Goal: Task Accomplishment & Management: Use online tool/utility

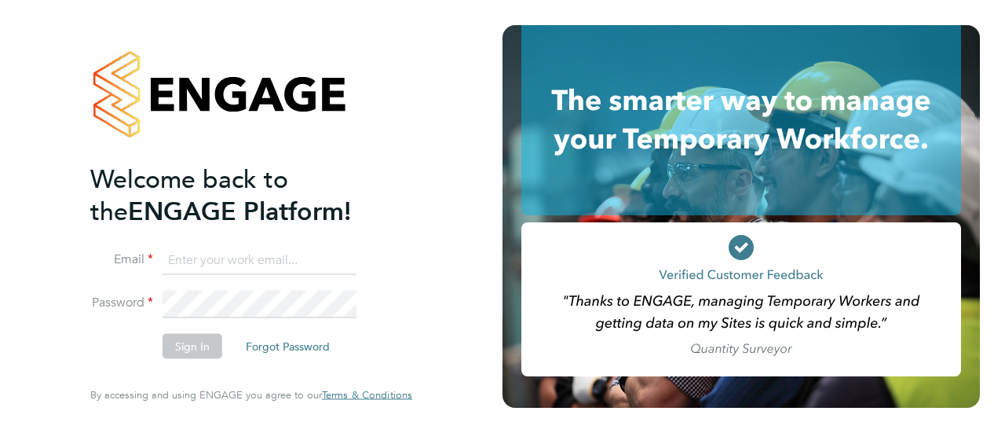
click at [195, 267] on input at bounding box center [260, 260] width 194 height 28
type input "Mark.Sutton@wates.co.uk"
click at [186, 345] on button "Sign In" at bounding box center [193, 346] width 60 height 25
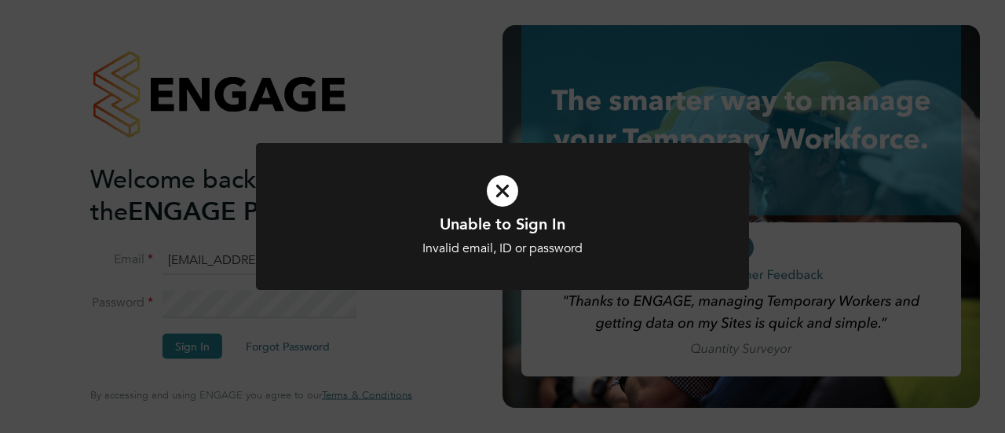
click at [502, 193] on icon at bounding box center [502, 190] width 408 height 61
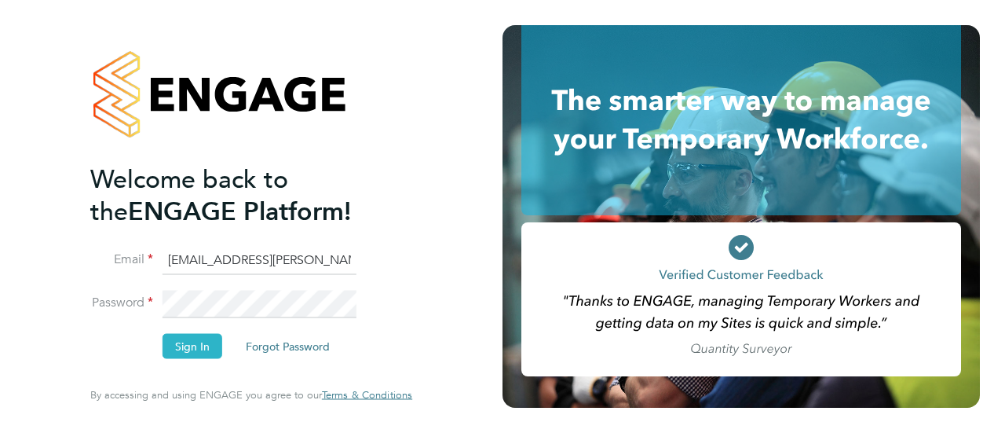
click at [181, 353] on button "Sign In" at bounding box center [193, 346] width 60 height 25
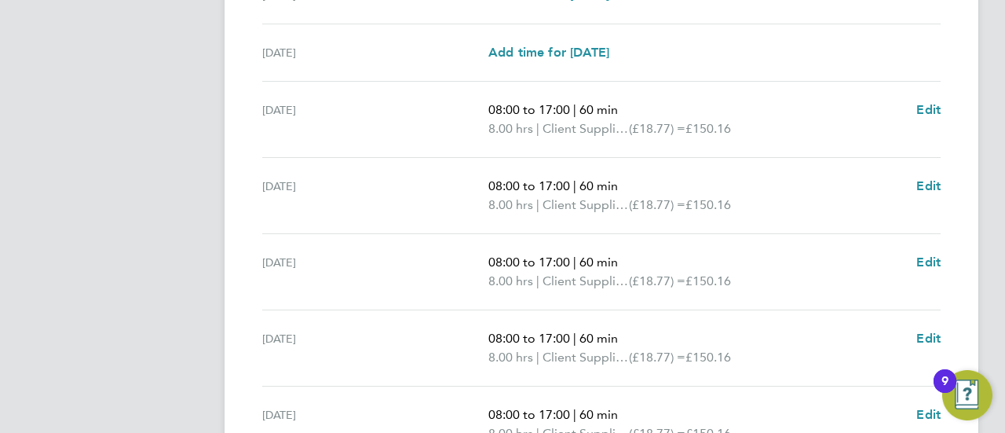
scroll to position [707, 0]
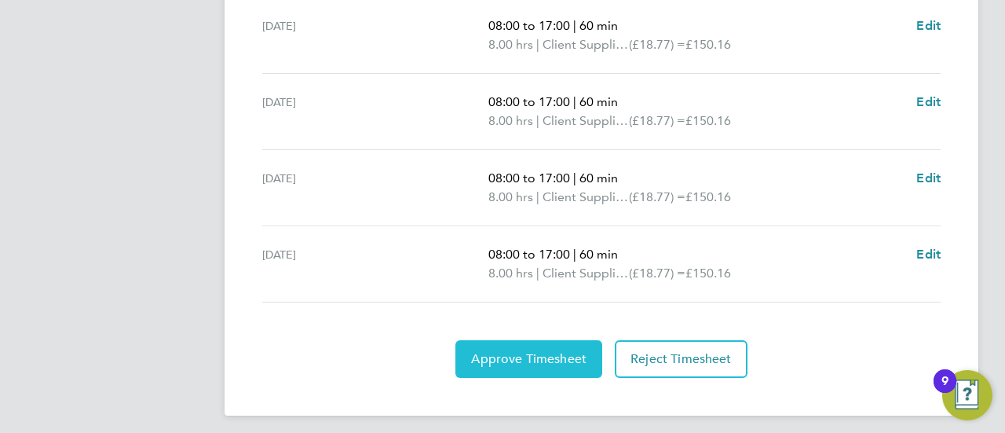
click at [515, 353] on span "Approve Timesheet" at bounding box center [528, 359] width 115 height 16
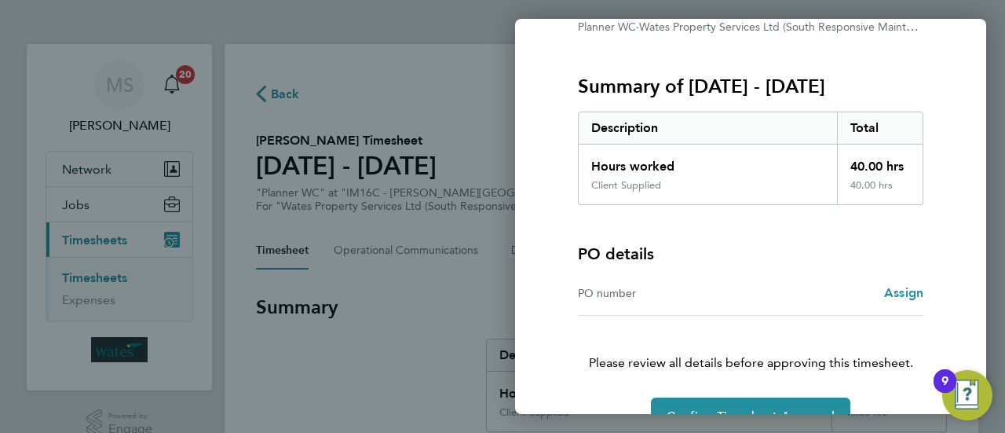
scroll to position [210, 0]
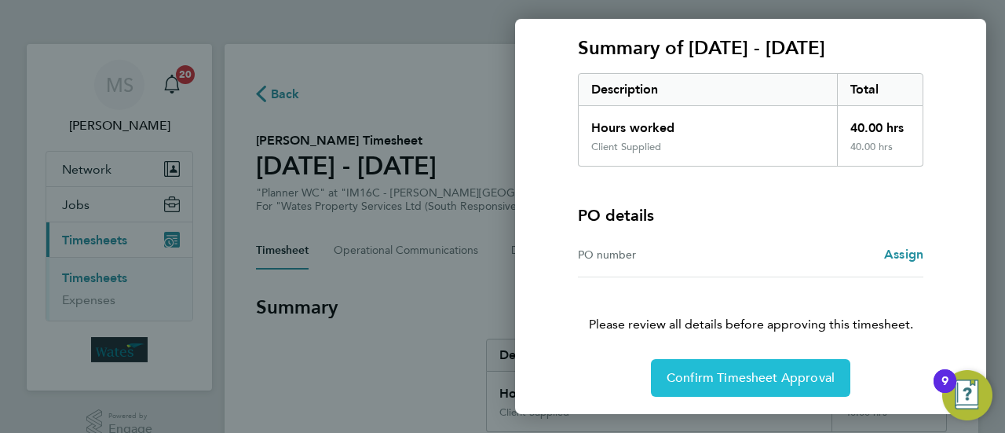
click at [733, 374] on span "Confirm Timesheet Approval" at bounding box center [751, 378] width 168 height 16
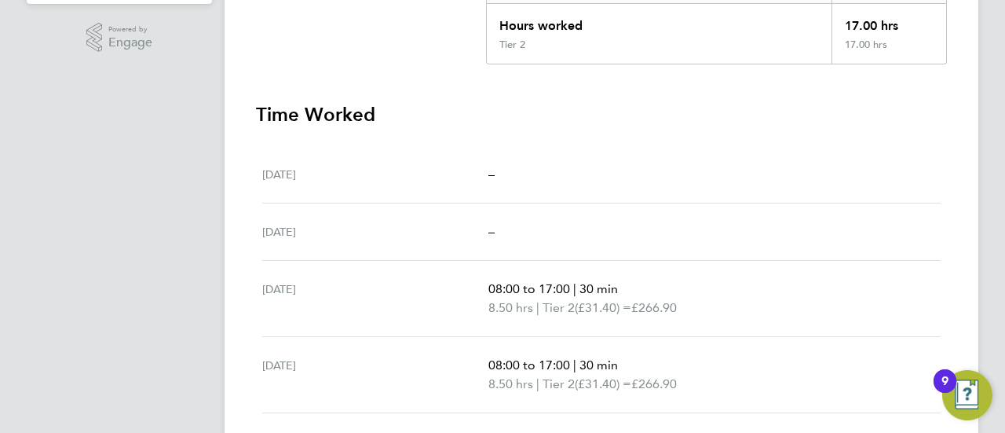
scroll to position [550, 0]
